Goal: Task Accomplishment & Management: Manage account settings

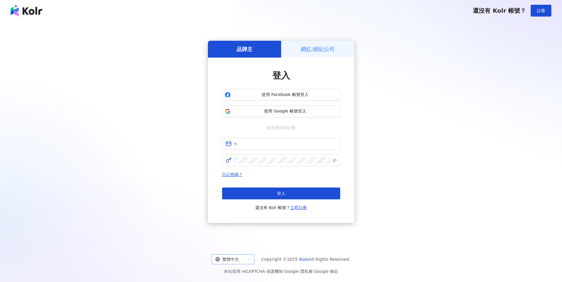
click at [252, 258] on div "繁體中文" at bounding box center [233, 259] width 43 height 10
click at [247, 249] on div "日本語" at bounding box center [234, 247] width 33 height 6
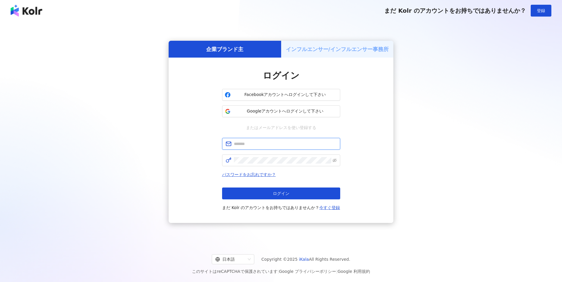
click at [240, 144] on input "text" at bounding box center [285, 144] width 103 height 6
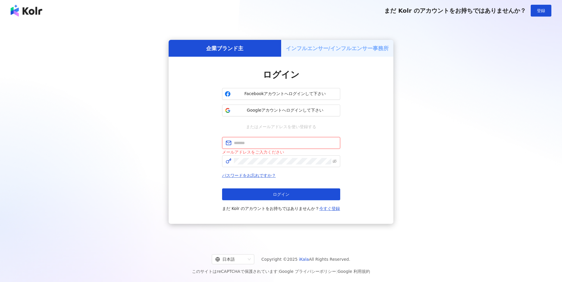
paste input "**********"
type input "**********"
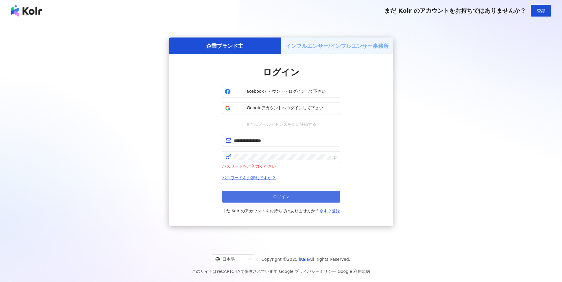
click at [292, 191] on button "ログイン" at bounding box center [281, 197] width 118 height 12
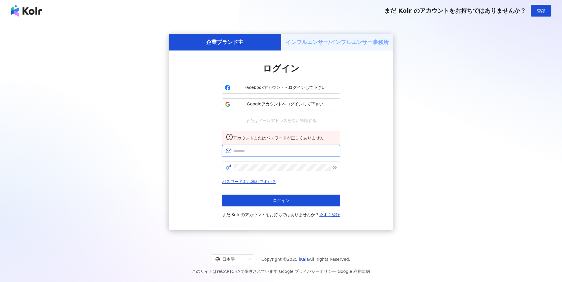
click at [251, 152] on input "text" at bounding box center [285, 151] width 103 height 6
click at [259, 101] on span "Googleアカウントへログインして下さい" at bounding box center [285, 104] width 105 height 6
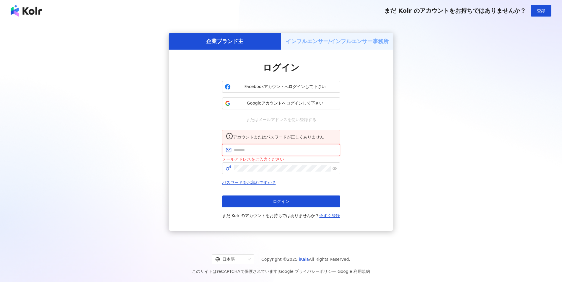
click at [246, 152] on input "text" at bounding box center [285, 150] width 103 height 6
paste input "**********"
type input "**********"
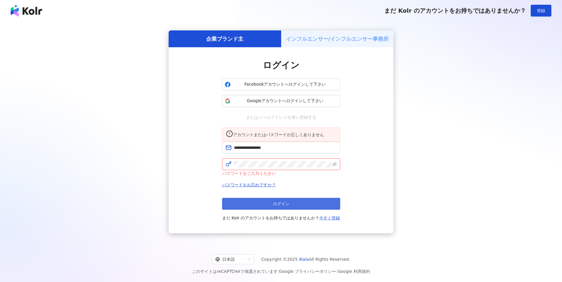
click at [273, 206] on button "ログイン" at bounding box center [281, 204] width 118 height 12
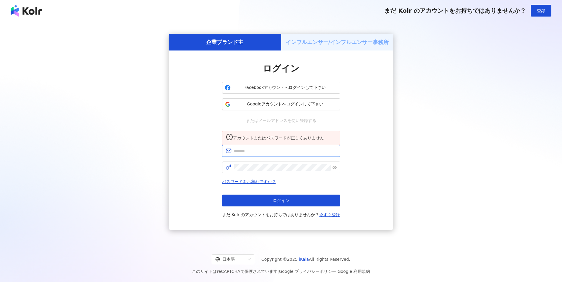
click at [253, 151] on span at bounding box center [281, 151] width 118 height 12
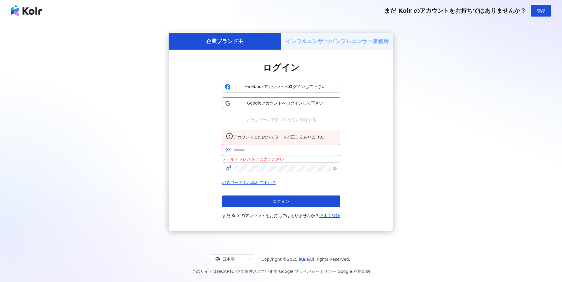
click at [273, 103] on span "Googleアカウントへログインして下さい" at bounding box center [285, 103] width 105 height 6
click at [314, 101] on span "Googleアカウントへログインして下さい" at bounding box center [285, 103] width 105 height 6
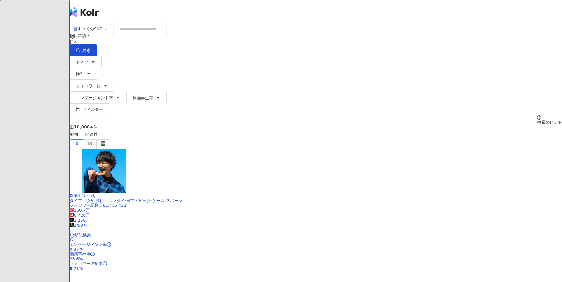
click at [117, 9] on header "日本語 K" at bounding box center [316, 12] width 493 height 24
click at [86, 57] on icon at bounding box center [84, 59] width 4 height 4
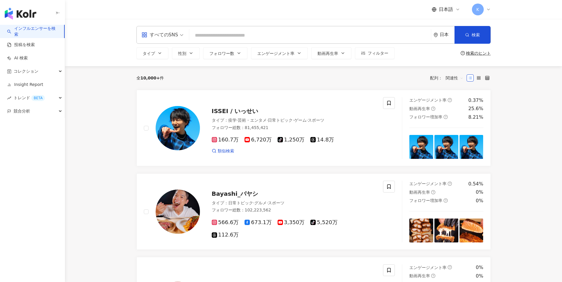
click at [487, 8] on icon at bounding box center [488, 9] width 5 height 5
click at [507, 118] on span "ログアウト" at bounding box center [509, 118] width 50 height 6
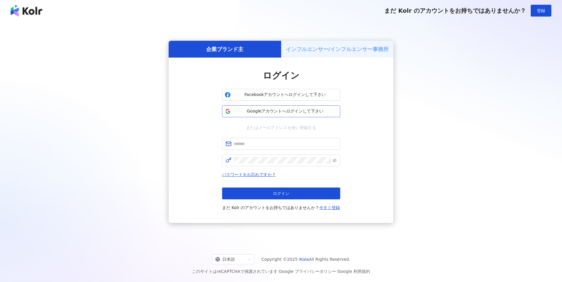
click at [264, 113] on span "Googleアカウントへログインして下さい" at bounding box center [285, 111] width 105 height 6
click at [289, 111] on span "Googleアカウントへログインして下さい" at bounding box center [285, 111] width 105 height 6
